Goal: Communication & Community: Participate in discussion

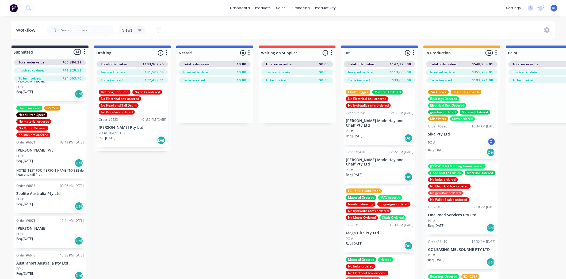
scroll to position [323, 0]
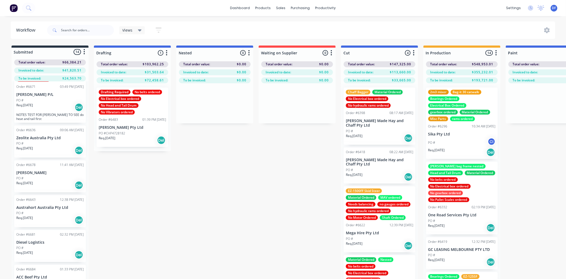
click at [52, 219] on div "Req. [DATE] Del" at bounding box center [49, 219] width 67 height 9
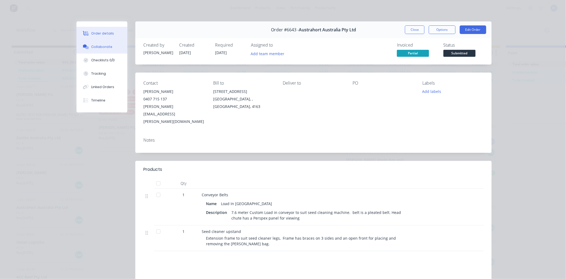
click at [99, 46] on div "Collaborate" at bounding box center [102, 46] width 21 height 5
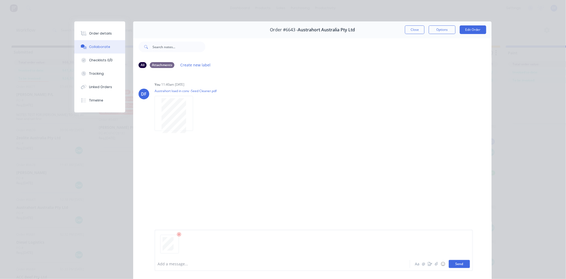
click at [456, 263] on button "Send" at bounding box center [459, 264] width 21 height 8
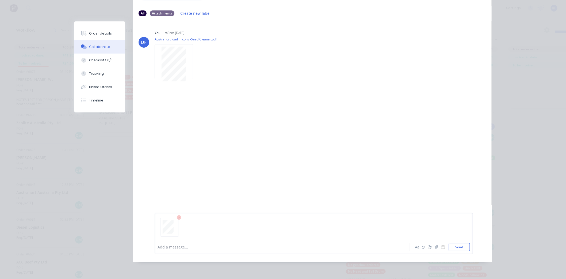
scroll to position [23, 0]
click at [186, 232] on div at bounding box center [314, 229] width 313 height 27
click at [167, 249] on div at bounding box center [275, 247] width 234 height 6
click at [166, 247] on span "powwer" at bounding box center [165, 246] width 14 height 5
click at [461, 247] on button "Send" at bounding box center [459, 247] width 21 height 8
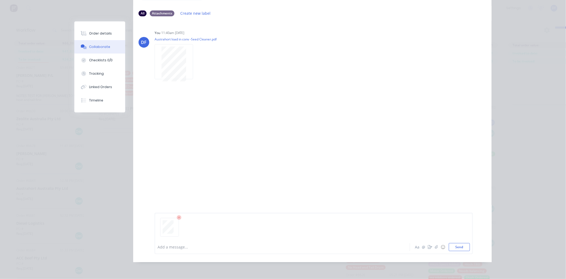
scroll to position [0, 0]
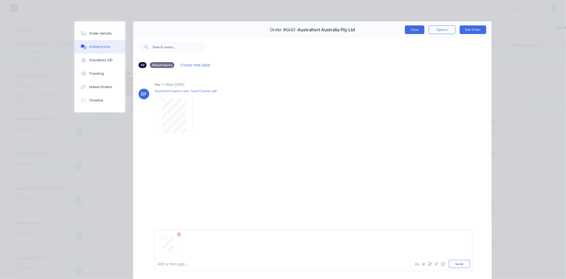
click at [413, 29] on button "Close" at bounding box center [415, 29] width 20 height 9
